Goal: Submit feedback/report problem

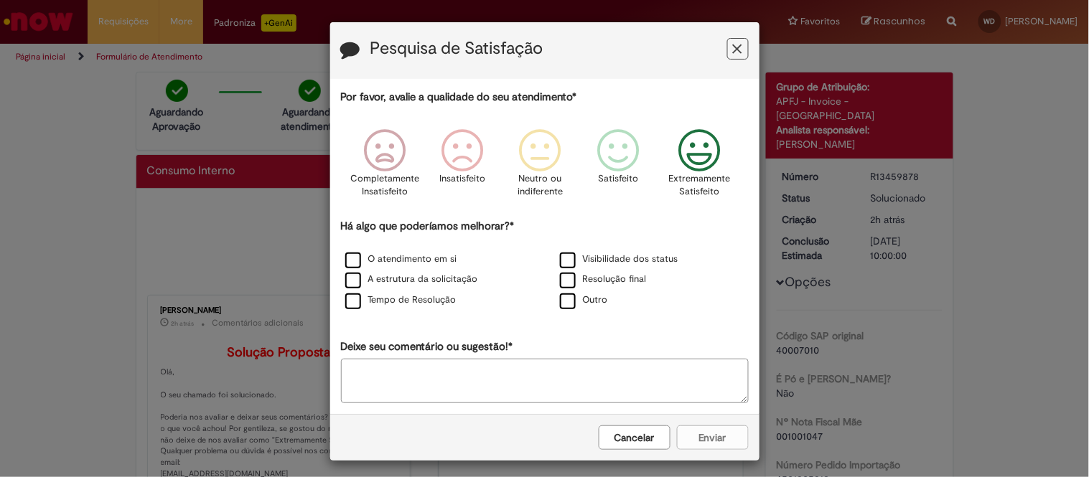
click at [698, 159] on icon "Feedback" at bounding box center [700, 150] width 54 height 43
click at [561, 307] on label "Outro" at bounding box center [584, 301] width 48 height 14
click at [707, 445] on div "Cancelar Enviar" at bounding box center [544, 437] width 429 height 47
click at [701, 159] on icon "Feedback" at bounding box center [700, 150] width 54 height 43
click at [704, 442] on div "Cancelar Enviar" at bounding box center [544, 437] width 429 height 47
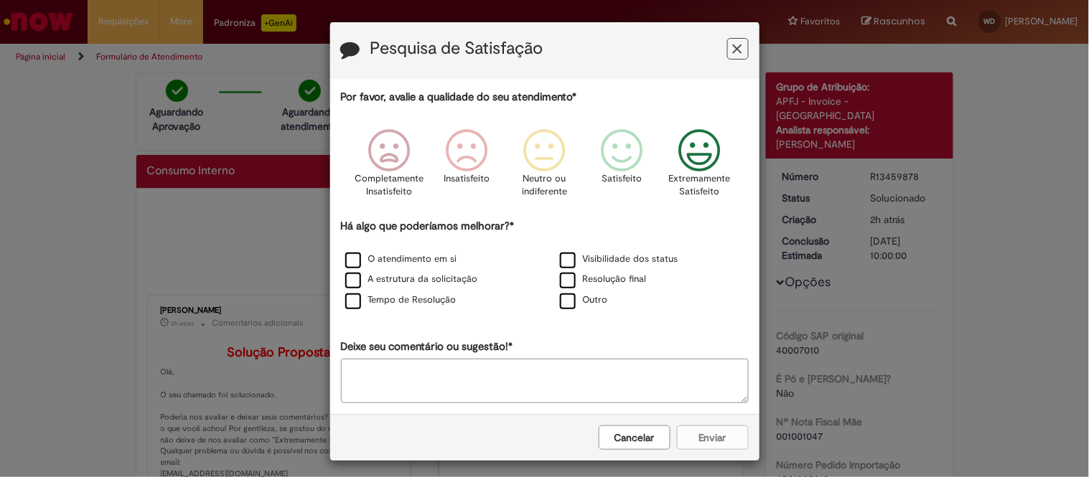
click at [704, 442] on div "Cancelar Enviar" at bounding box center [544, 437] width 429 height 47
click at [692, 159] on icon "Feedback" at bounding box center [700, 150] width 54 height 43
click at [562, 305] on label "Outro" at bounding box center [584, 301] width 48 height 14
click at [564, 303] on label "Outro" at bounding box center [584, 301] width 48 height 14
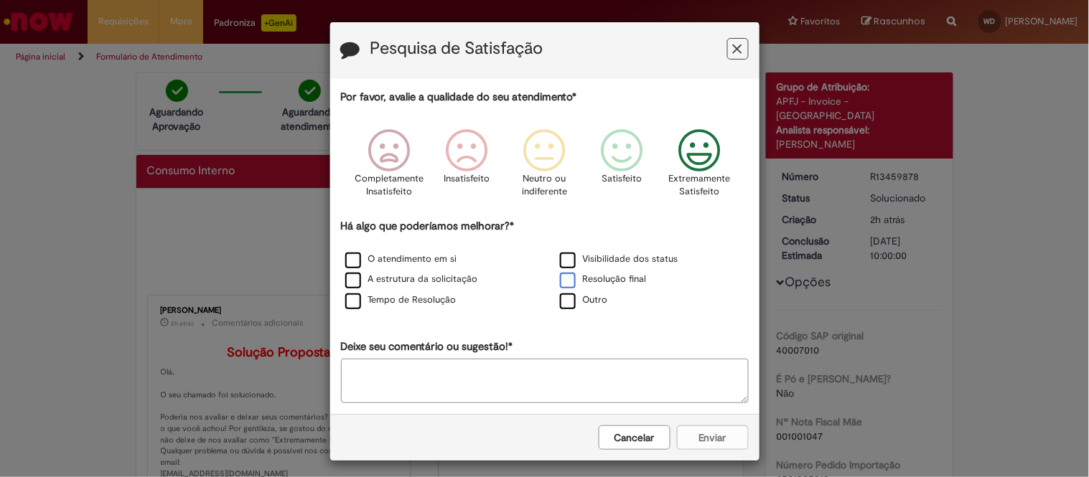
click at [560, 281] on label "Resolução final" at bounding box center [603, 280] width 87 height 14
click at [700, 432] on button "Enviar" at bounding box center [713, 438] width 72 height 24
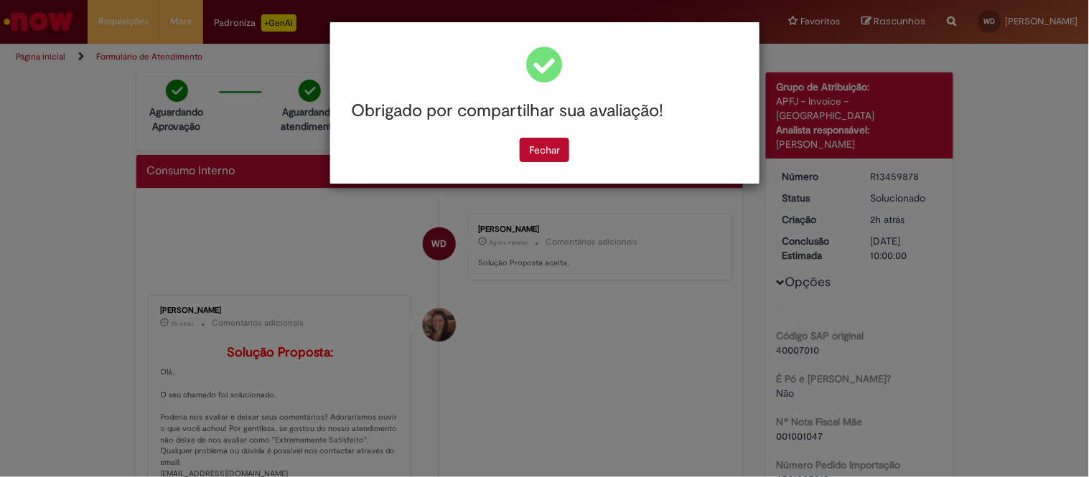
click at [681, 336] on div "Obrigado por compartilhar sua avaliação! [GEOGRAPHIC_DATA]" at bounding box center [544, 238] width 1089 height 477
